Goal: Task Accomplishment & Management: Use online tool/utility

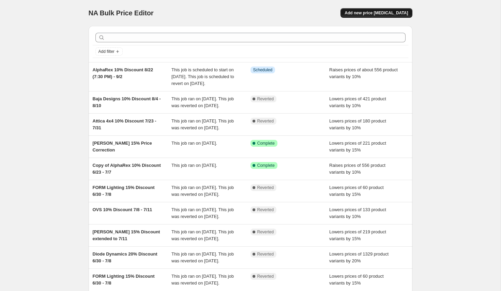
click at [375, 11] on span "Add new price [MEDICAL_DATA]" at bounding box center [375, 12] width 63 height 5
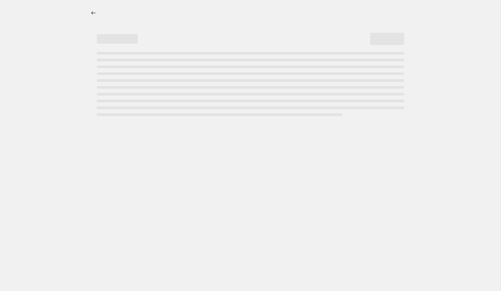
select select "percentage"
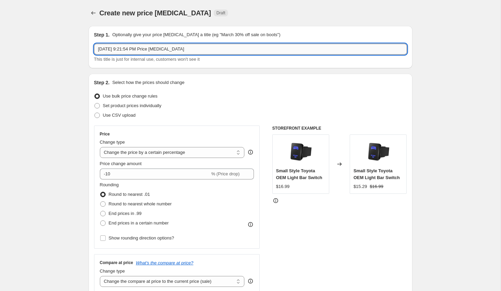
click at [129, 48] on input "[DATE] 9:21:54 PM Price [MEDICAL_DATA]" at bounding box center [250, 49] width 313 height 11
type input "[PERSON_NAME] 15% Discount 8/29 - 9/8"
click at [247, 175] on icon at bounding box center [248, 175] width 7 height 7
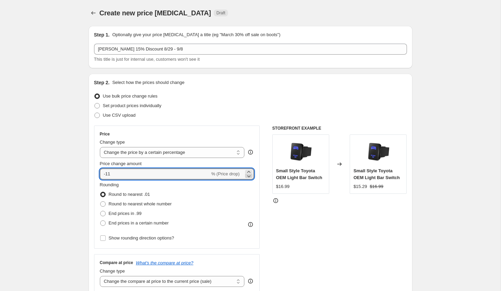
click at [247, 175] on icon at bounding box center [248, 175] width 7 height 7
type input "-15"
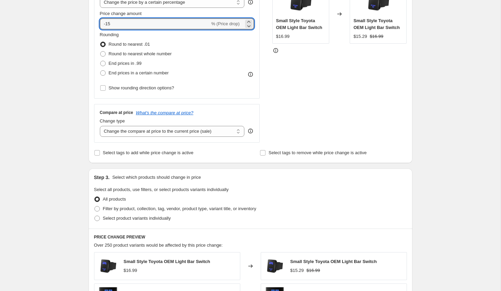
scroll to position [152, 0]
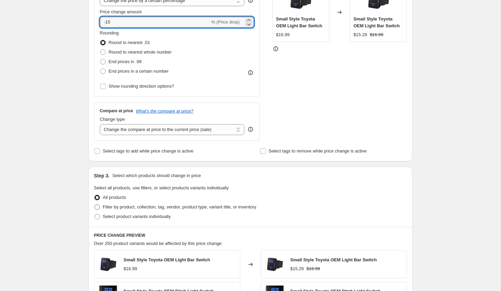
click at [196, 205] on span "Filter by product, collection, tag, vendor, product type, variant title, or inv…" at bounding box center [179, 206] width 153 height 5
click at [95, 204] on input "Filter by product, collection, tag, vendor, product type, variant title, or inv…" at bounding box center [94, 204] width 0 height 0
radio input "true"
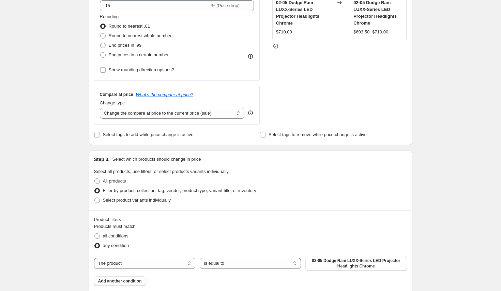
scroll to position [187, 0]
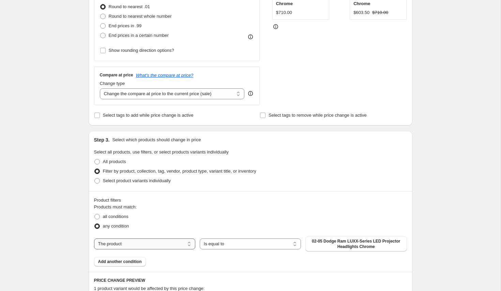
select select "collection"
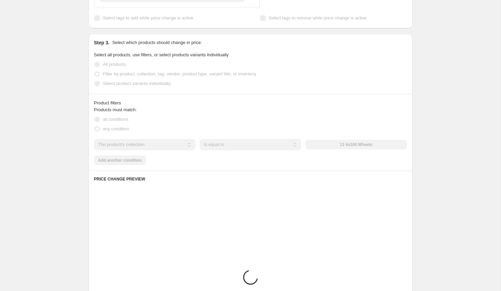
scroll to position [297, 0]
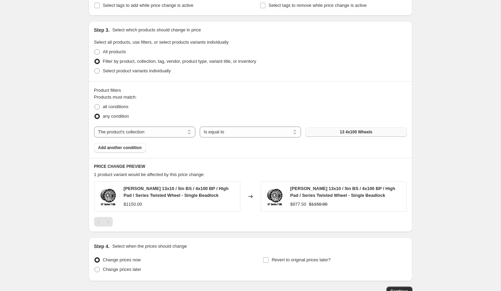
click at [342, 131] on span "13 4x100 Wheels" at bounding box center [356, 131] width 32 height 5
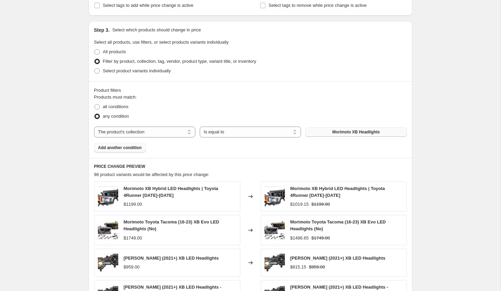
click at [126, 146] on span "Add another condition" at bounding box center [120, 147] width 44 height 5
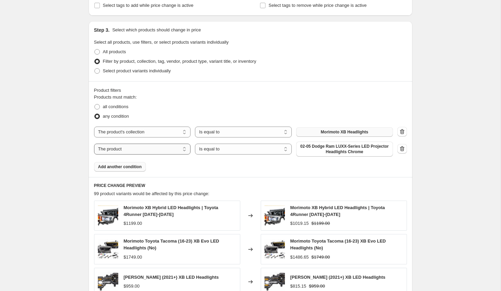
select select "collection"
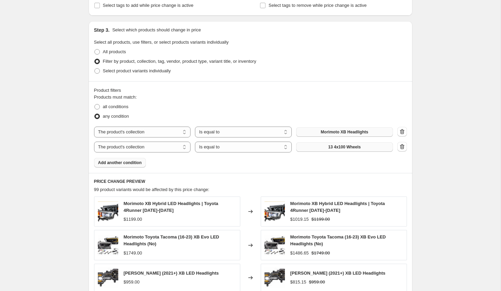
click at [340, 146] on span "13 4x100 Wheels" at bounding box center [344, 146] width 32 height 5
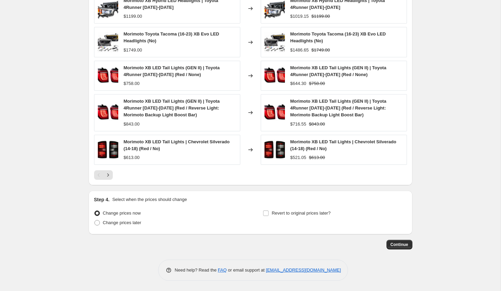
scroll to position [500, 0]
click at [136, 221] on span "Change prices later" at bounding box center [122, 222] width 38 height 5
click at [95, 220] on input "Change prices later" at bounding box center [94, 220] width 0 height 0
radio input "true"
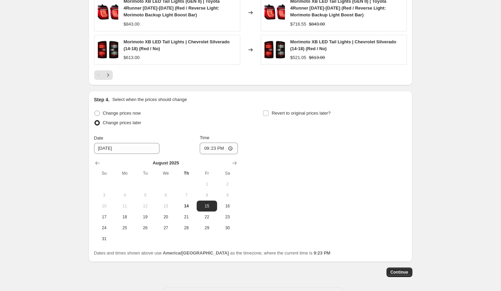
scroll to position [606, 0]
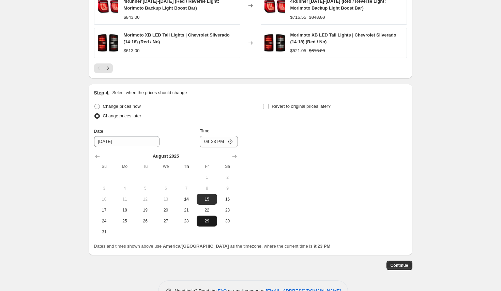
click at [208, 224] on button "29" at bounding box center [207, 220] width 20 height 11
type input "[DATE]"
click at [213, 140] on input "21:23" at bounding box center [219, 142] width 38 height 12
type input "00:00"
click at [330, 103] on span "Revert to original prices later?" at bounding box center [300, 106] width 59 height 7
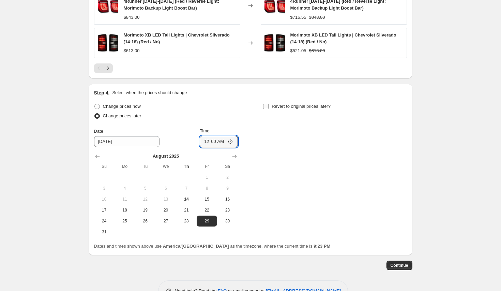
click at [268, 104] on input "Revert to original prices later?" at bounding box center [265, 106] width 5 height 5
checkbox input "true"
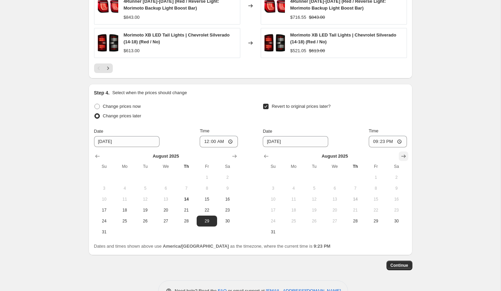
click at [400, 156] on icon "Show next month, September 2025" at bounding box center [403, 156] width 7 height 7
click at [295, 188] on span "8" at bounding box center [293, 187] width 15 height 5
type input "[DATE]"
click at [380, 144] on input "21:23" at bounding box center [388, 142] width 38 height 12
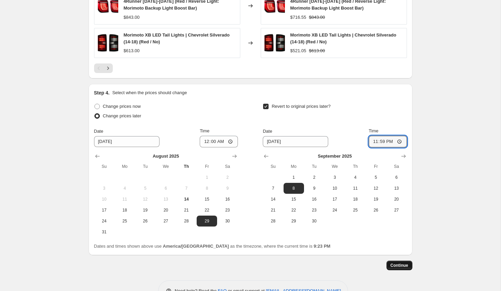
type input "23:59"
click at [400, 265] on span "Continue" at bounding box center [399, 264] width 18 height 5
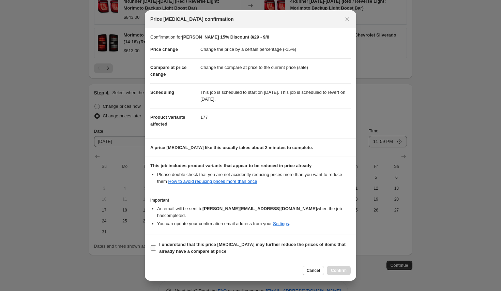
click at [247, 239] on label "I understand that this price [MEDICAL_DATA] may further reduce the prices of it…" at bounding box center [250, 247] width 200 height 16
click at [156, 245] on input "I understand that this price [MEDICAL_DATA] may further reduce the prices of it…" at bounding box center [153, 247] width 5 height 5
checkbox input "true"
click at [341, 270] on span "Confirm" at bounding box center [339, 269] width 16 height 5
